Goal: Information Seeking & Learning: Learn about a topic

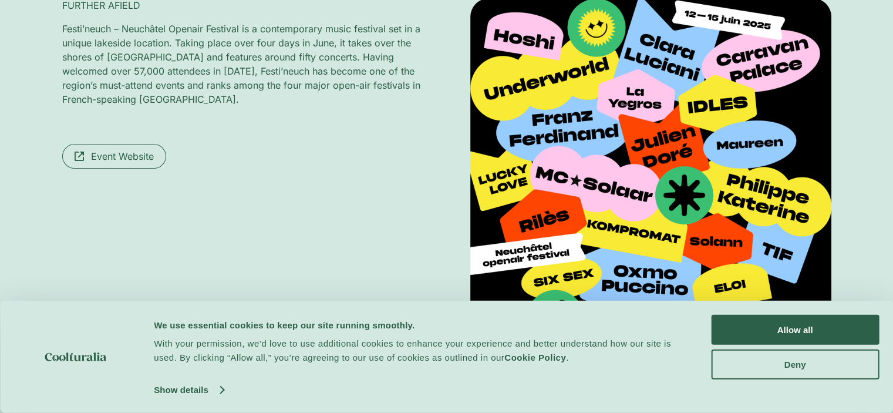
scroll to position [352, 0]
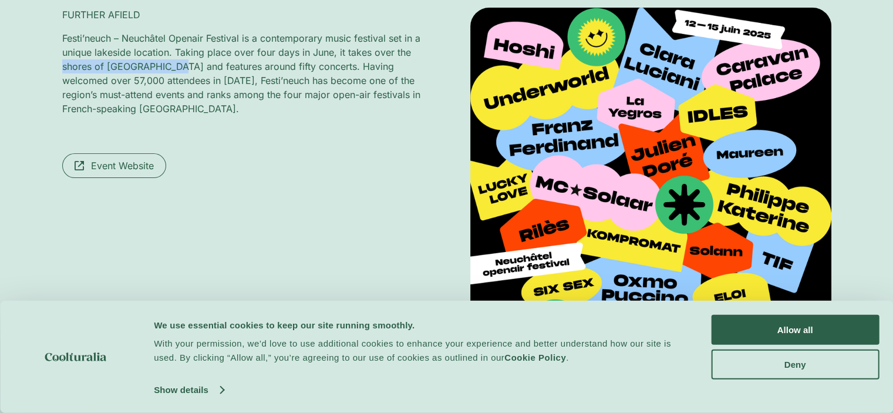
drag, startPoint x: 61, startPoint y: 63, endPoint x: 176, endPoint y: 63, distance: 115.1
click at [176, 63] on p "Festi’neuch – Neuchâtel Openair Festival is a contemporary music festival set i…" at bounding box center [242, 73] width 361 height 85
copy p "shores of [GEOGRAPHIC_DATA]"
click at [304, 159] on div "Event Website" at bounding box center [242, 165] width 361 height 25
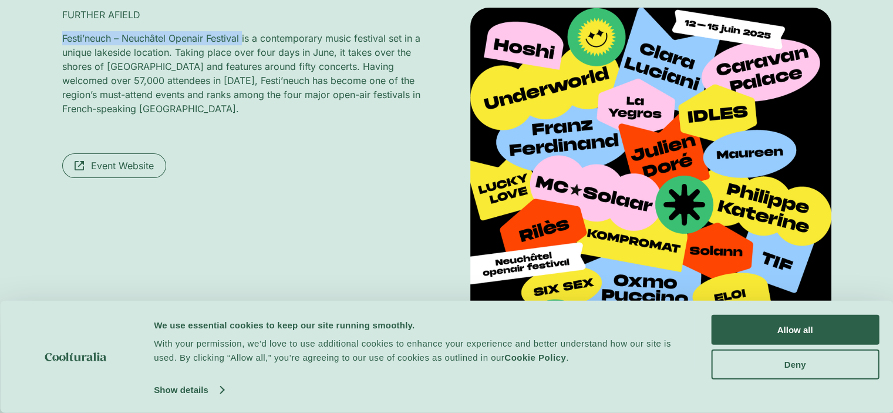
drag, startPoint x: 243, startPoint y: 37, endPoint x: 63, endPoint y: 38, distance: 179.7
click at [63, 38] on p "Festi’neuch – Neuchâtel Openair Festival is a contemporary music festival set i…" at bounding box center [242, 73] width 361 height 85
copy p "Festi’neuch – Neuchâtel Openair Festival"
click at [261, 131] on div "FURTHER AFIELD Festi’neuch – Neuchâtel Openair Festival is a contemporary music…" at bounding box center [242, 188] width 361 height 361
click at [116, 166] on span "Event Website" at bounding box center [122, 166] width 63 height 14
